Goal: Information Seeking & Learning: Learn about a topic

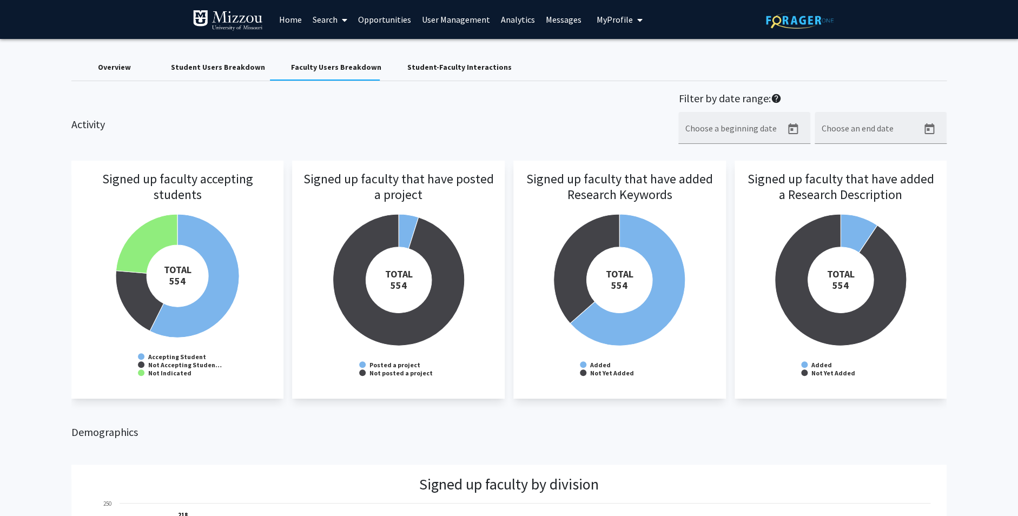
click at [120, 68] on div "Overview" at bounding box center [114, 67] width 33 height 11
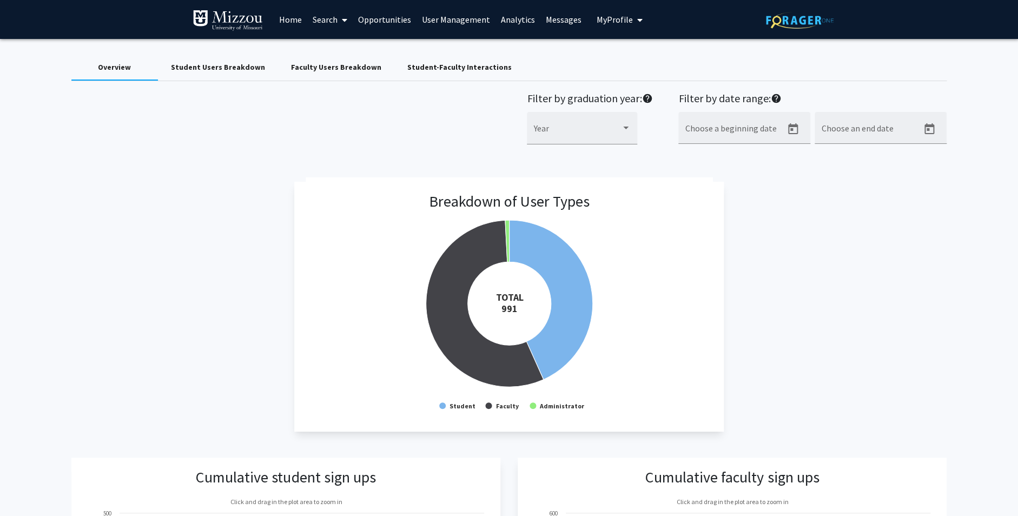
click at [290, 17] on link "Home" at bounding box center [291, 20] width 34 height 38
click at [295, 19] on link "Home" at bounding box center [291, 20] width 34 height 38
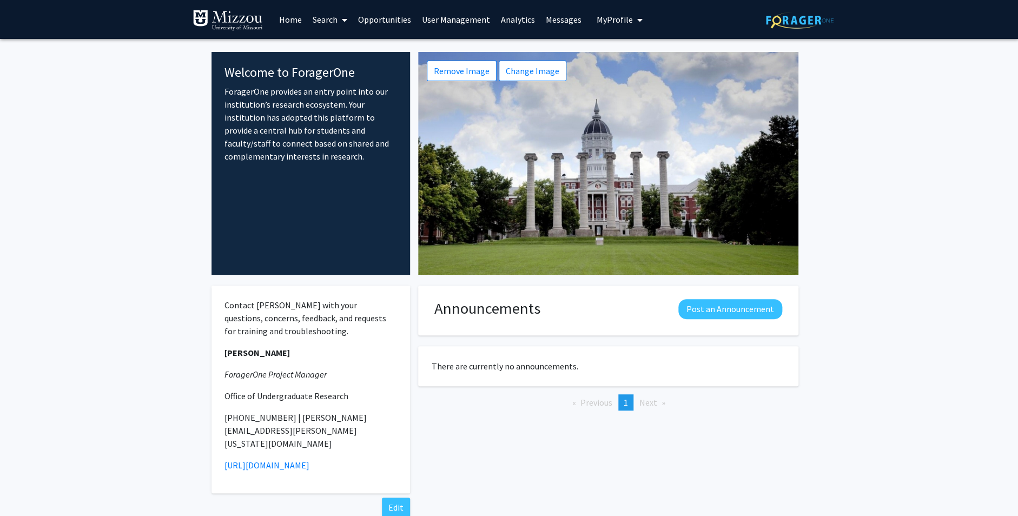
click at [509, 18] on link "Analytics" at bounding box center [517, 20] width 45 height 38
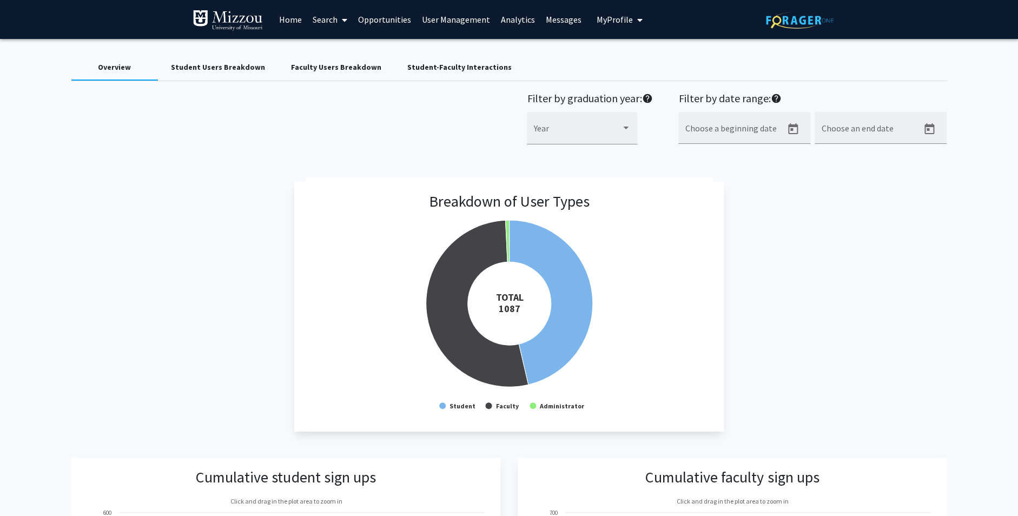
click at [323, 67] on div "Faculty Users Breakdown" at bounding box center [336, 67] width 90 height 11
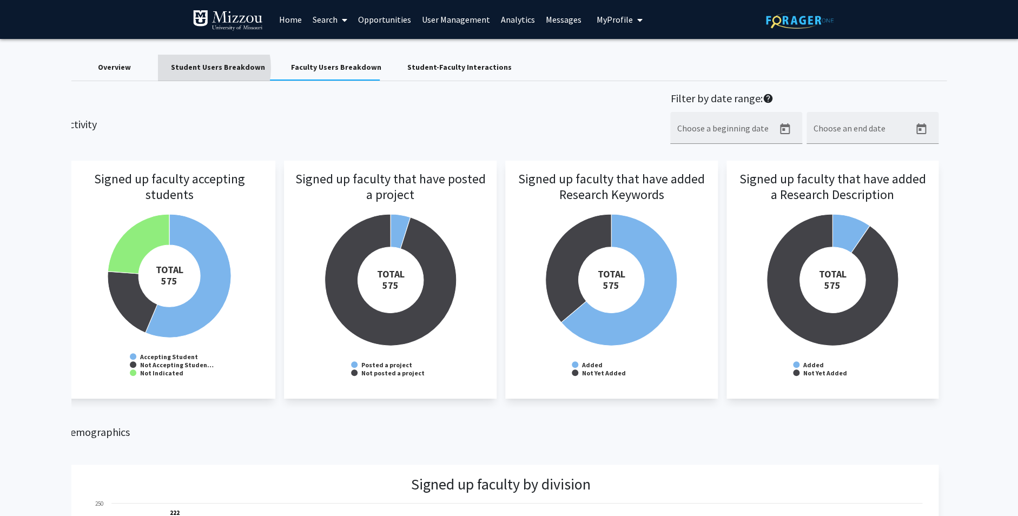
click at [194, 68] on div "Student Users Breakdown" at bounding box center [218, 67] width 94 height 11
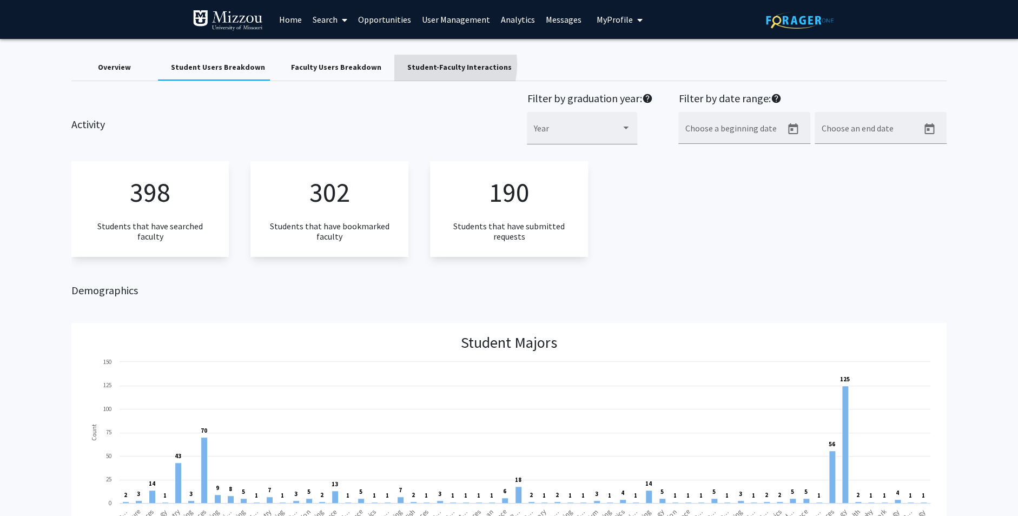
click at [420, 64] on div "Student-Faculty Interactions" at bounding box center [459, 67] width 104 height 11
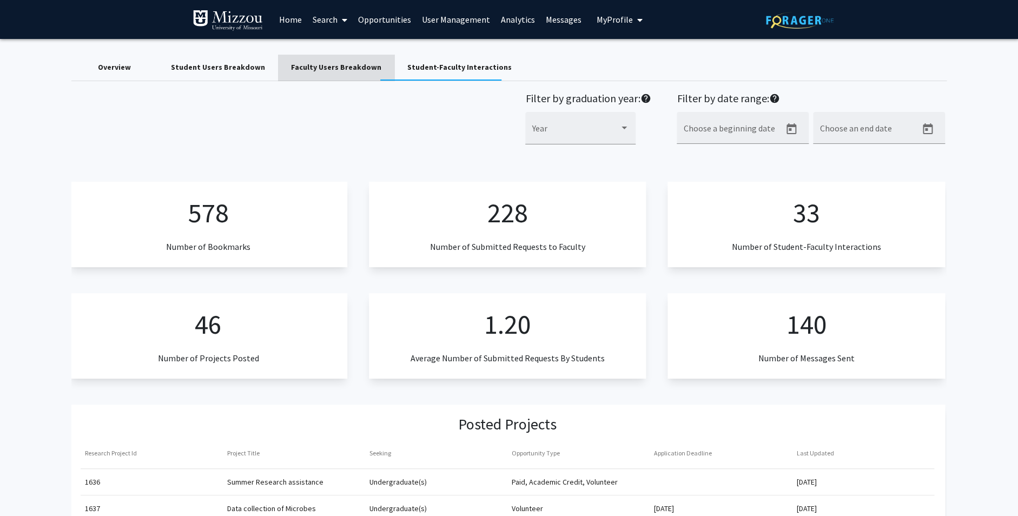
click at [332, 68] on div "Faculty Users Breakdown" at bounding box center [336, 67] width 90 height 11
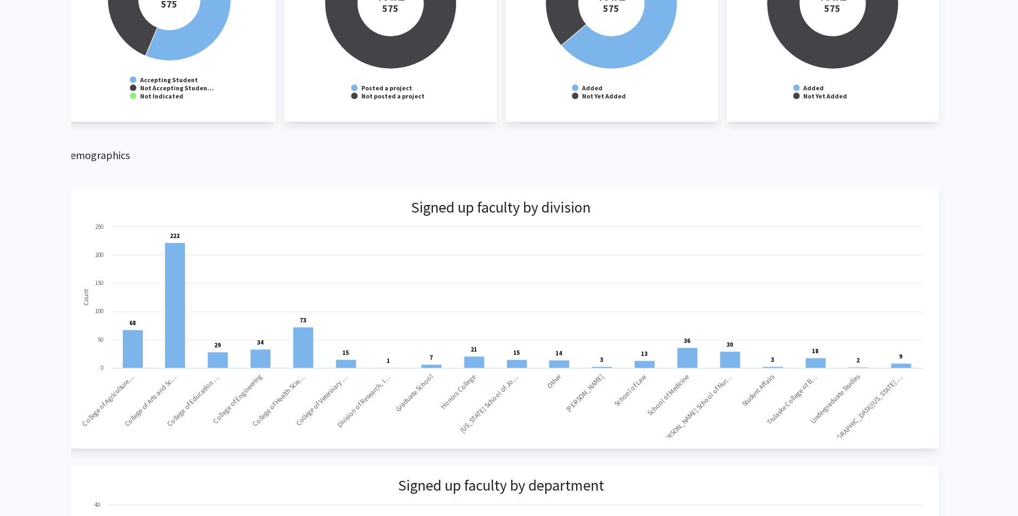
scroll to position [283, 0]
